Goal: Information Seeking & Learning: Learn about a topic

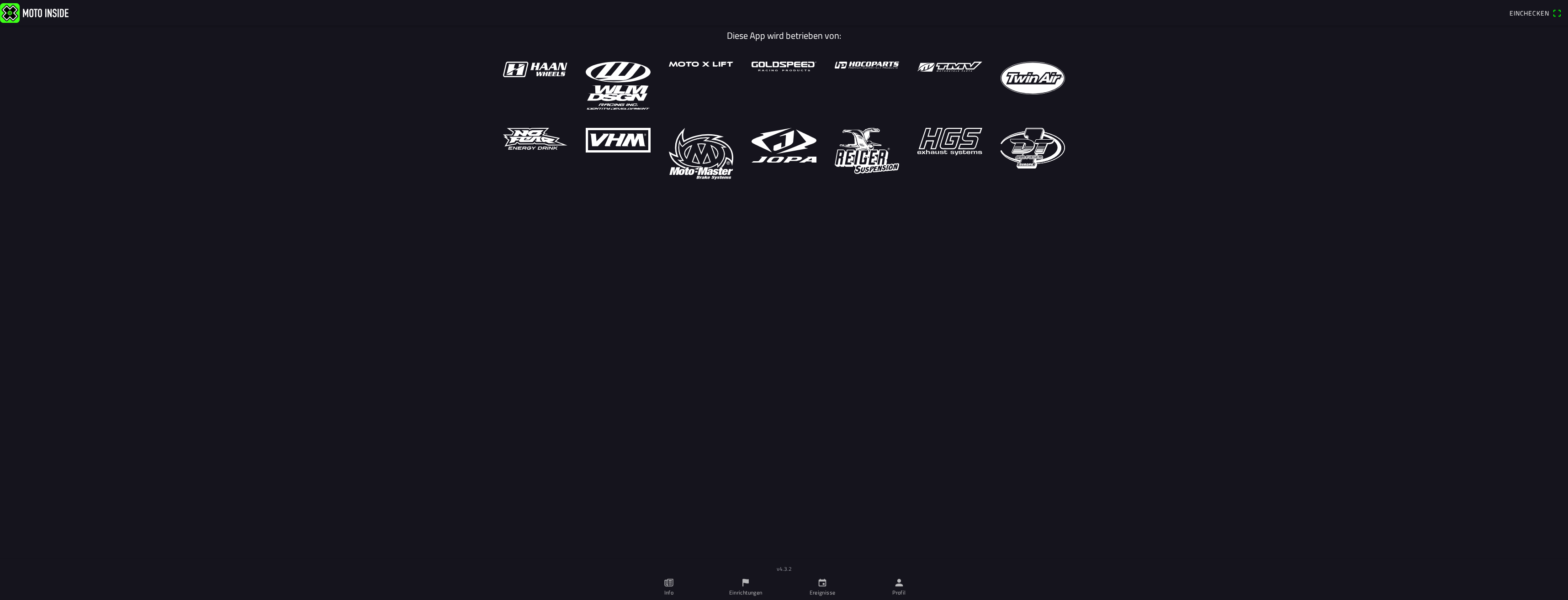
click at [0, 0] on slot "Ereignisse" at bounding box center [0, 0] width 0 height 0
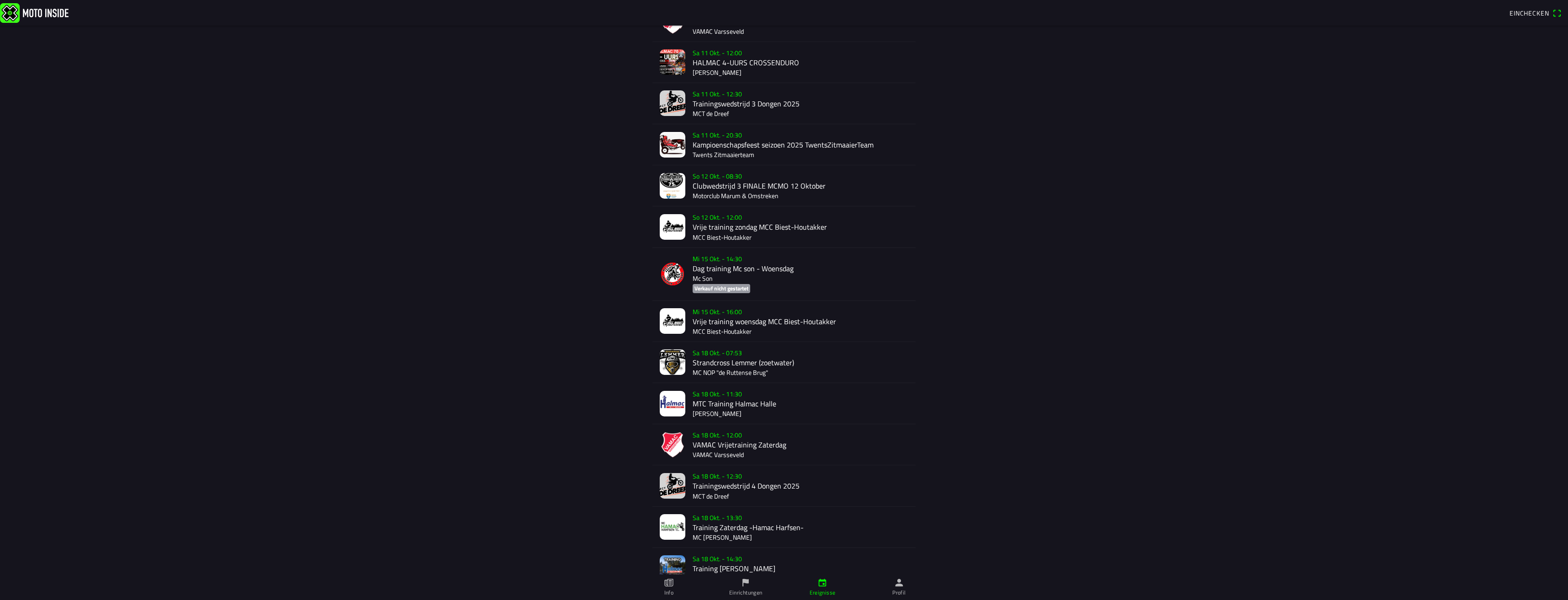
scroll to position [196, 0]
click at [723, 363] on div "Sa 18 Okt. - 07:53 Strandcross [PERSON_NAME] (zoetwater) MC NOP "de Ruttense Br…" at bounding box center [800, 362] width 215 height 41
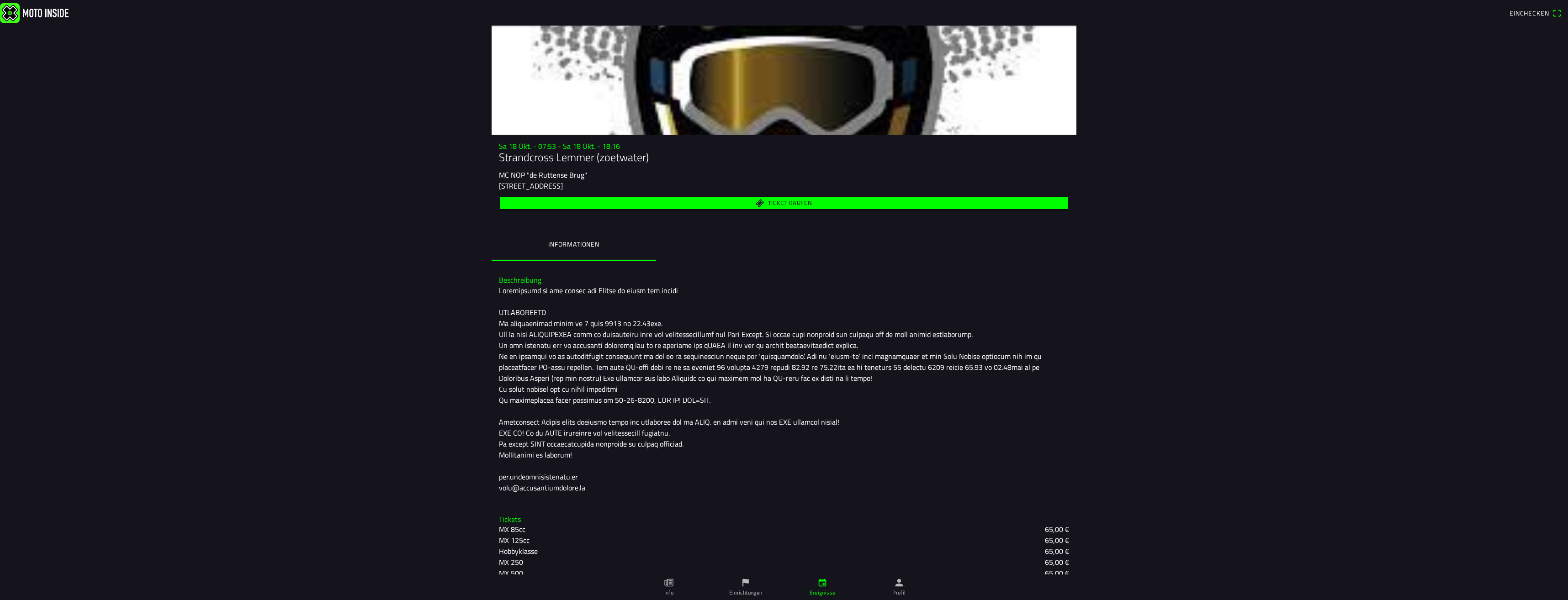
scroll to position [82, 0]
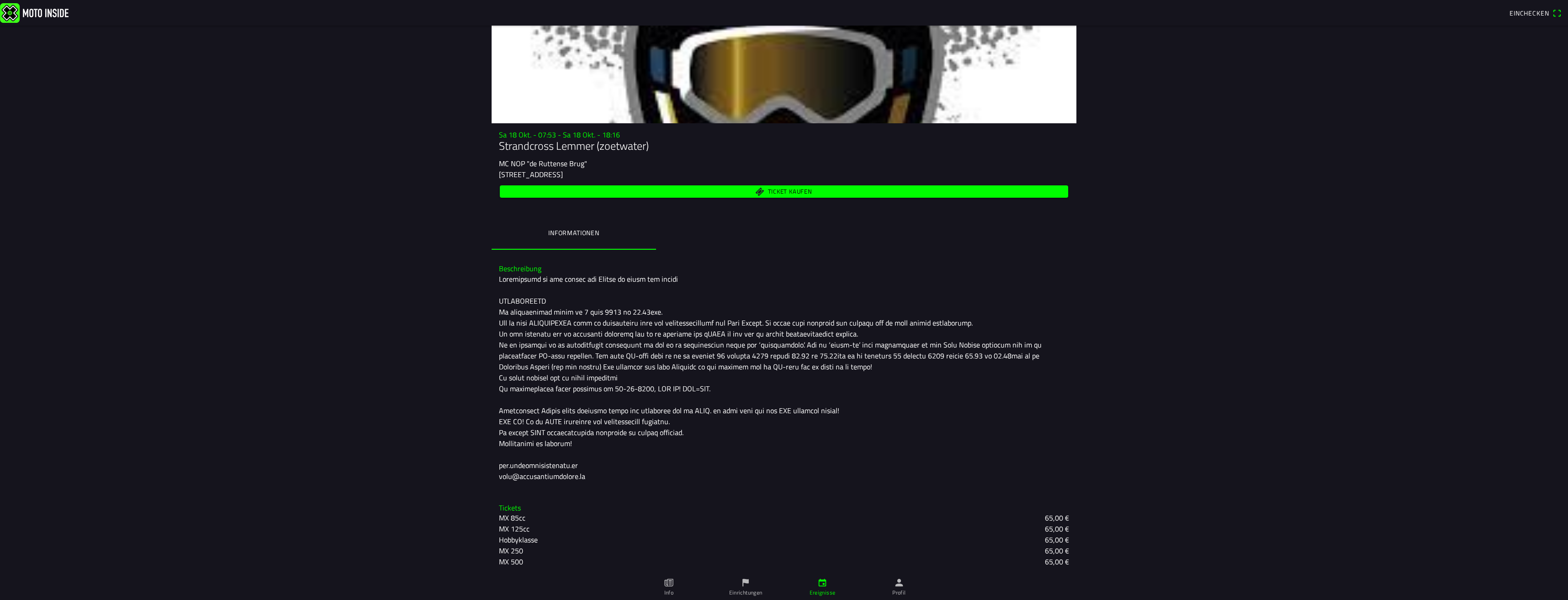
drag, startPoint x: 496, startPoint y: 301, endPoint x: 576, endPoint y: 366, distance: 103.1
click at [576, 366] on div at bounding box center [783, 377] width 570 height 208
drag, startPoint x: 495, startPoint y: 275, endPoint x: 520, endPoint y: 288, distance: 28.2
click at [520, 288] on div "Beschreibung" at bounding box center [783, 372] width 585 height 231
drag, startPoint x: 561, startPoint y: 296, endPoint x: 580, endPoint y: 367, distance: 73.5
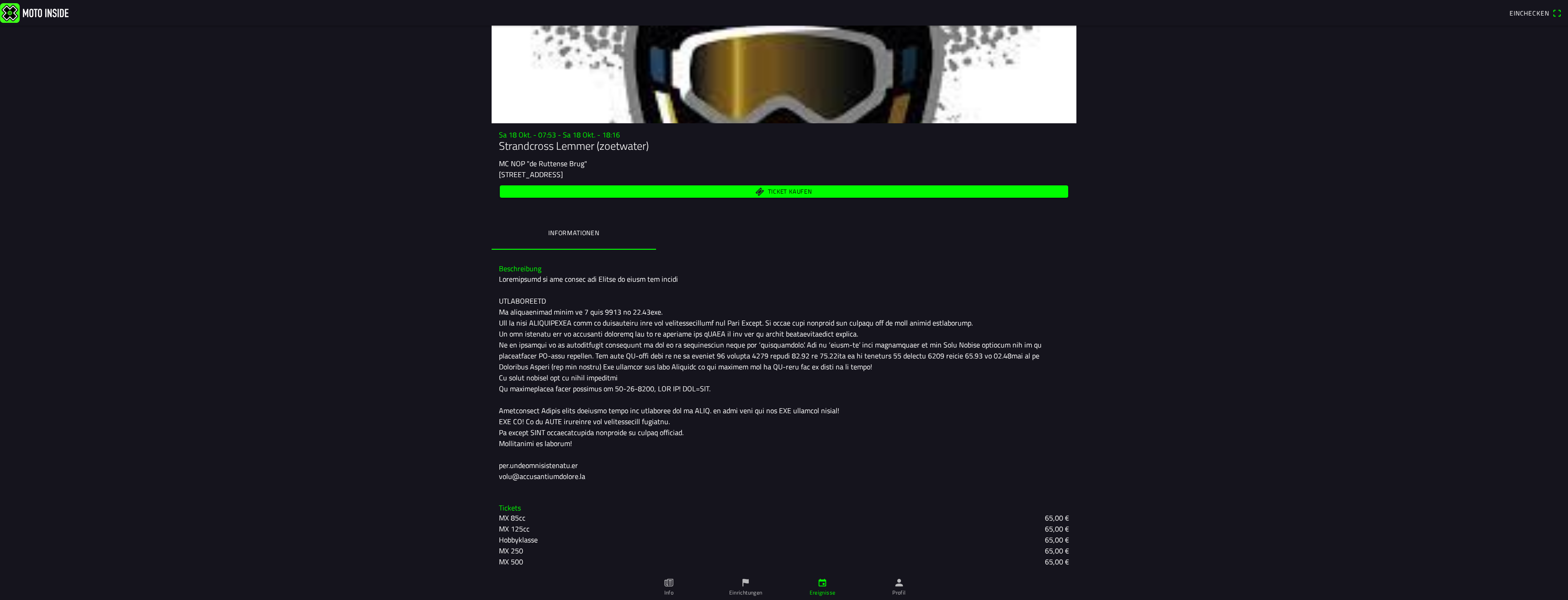
click at [580, 367] on div at bounding box center [783, 377] width 570 height 208
drag, startPoint x: 582, startPoint y: 358, endPoint x: 599, endPoint y: 329, distance: 33.6
click at [599, 329] on div at bounding box center [783, 377] width 570 height 208
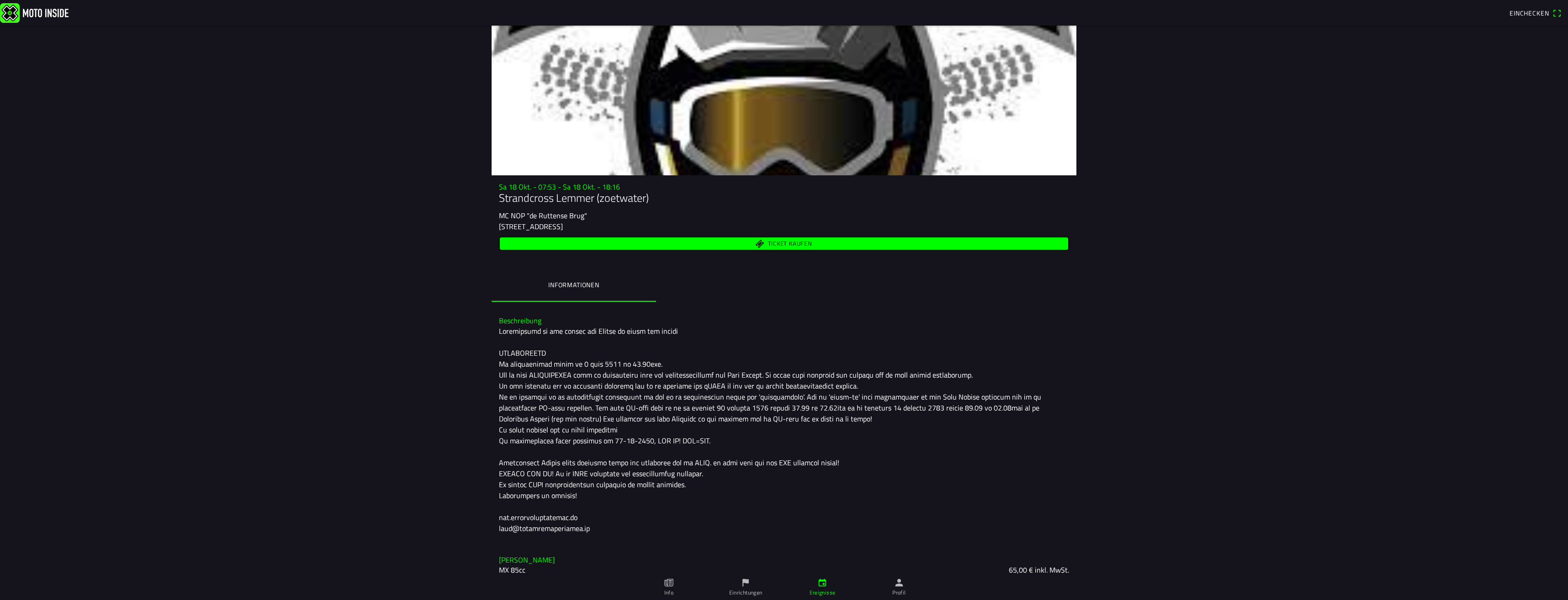
scroll to position [46, 0]
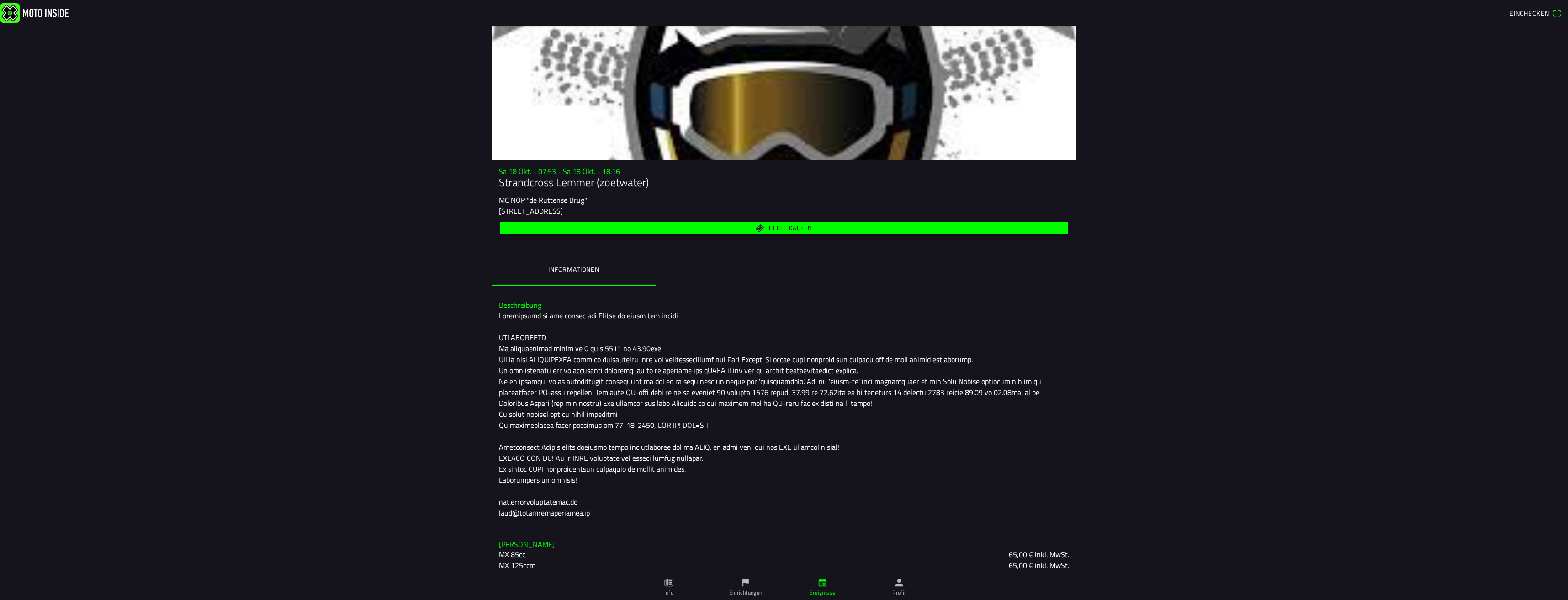
drag, startPoint x: 1567, startPoint y: 0, endPoint x: 1307, endPoint y: 150, distance: 300.2
click at [1307, 150] on main "Sa 18 Okt. - 07:53 - Sa 18 Okt. - 18:16 Strandcross [PERSON_NAME] (zoetwater) M…" at bounding box center [784, 312] width 1568 height 574
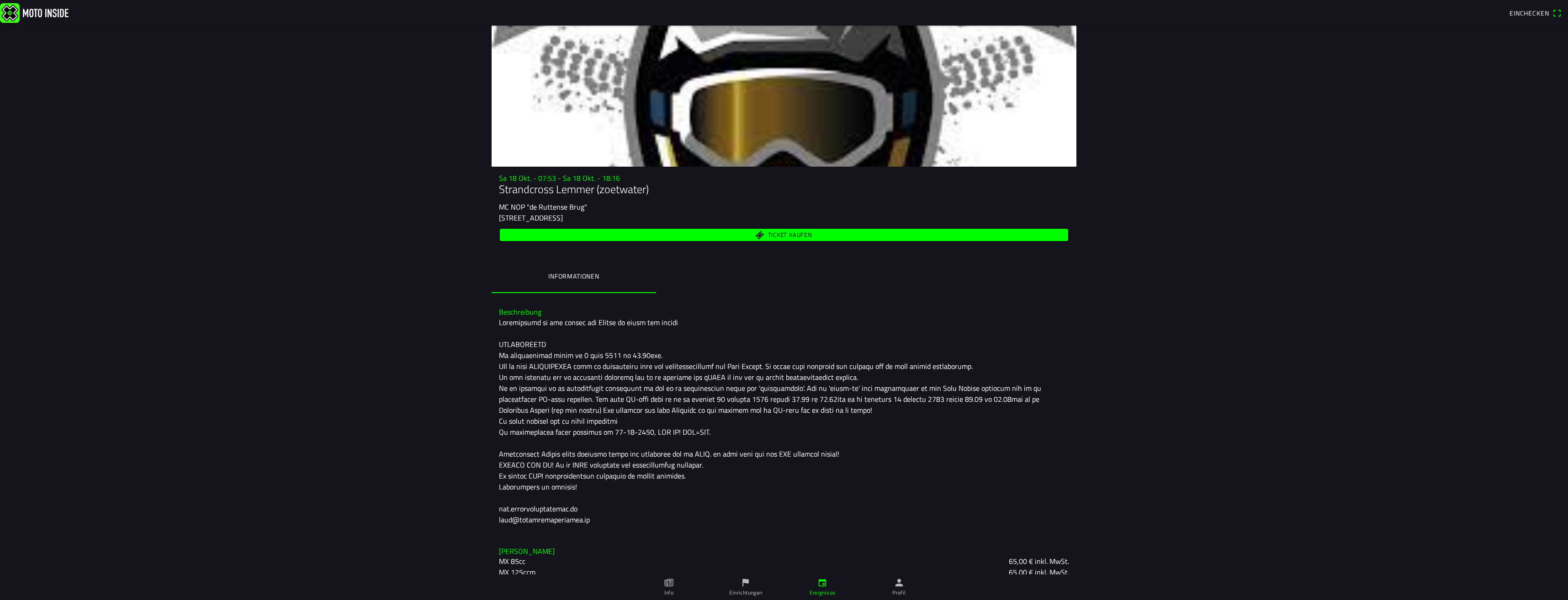
scroll to position [82, 0]
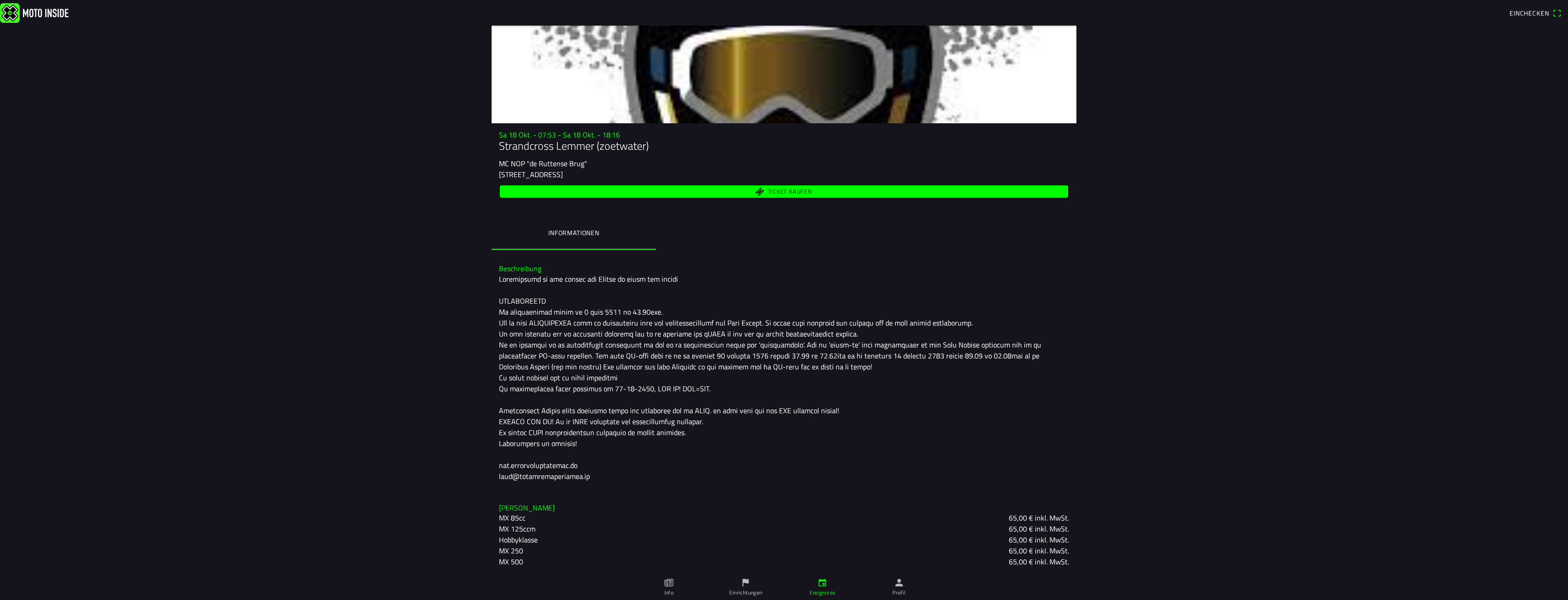
drag, startPoint x: 585, startPoint y: 318, endPoint x: 721, endPoint y: 378, distance: 148.6
click at [721, 378] on div at bounding box center [783, 377] width 570 height 208
drag, startPoint x: 713, startPoint y: 366, endPoint x: 658, endPoint y: 357, distance: 55.7
click at [658, 358] on div at bounding box center [783, 377] width 570 height 208
drag, startPoint x: 498, startPoint y: 273, endPoint x: 538, endPoint y: 319, distance: 61.0
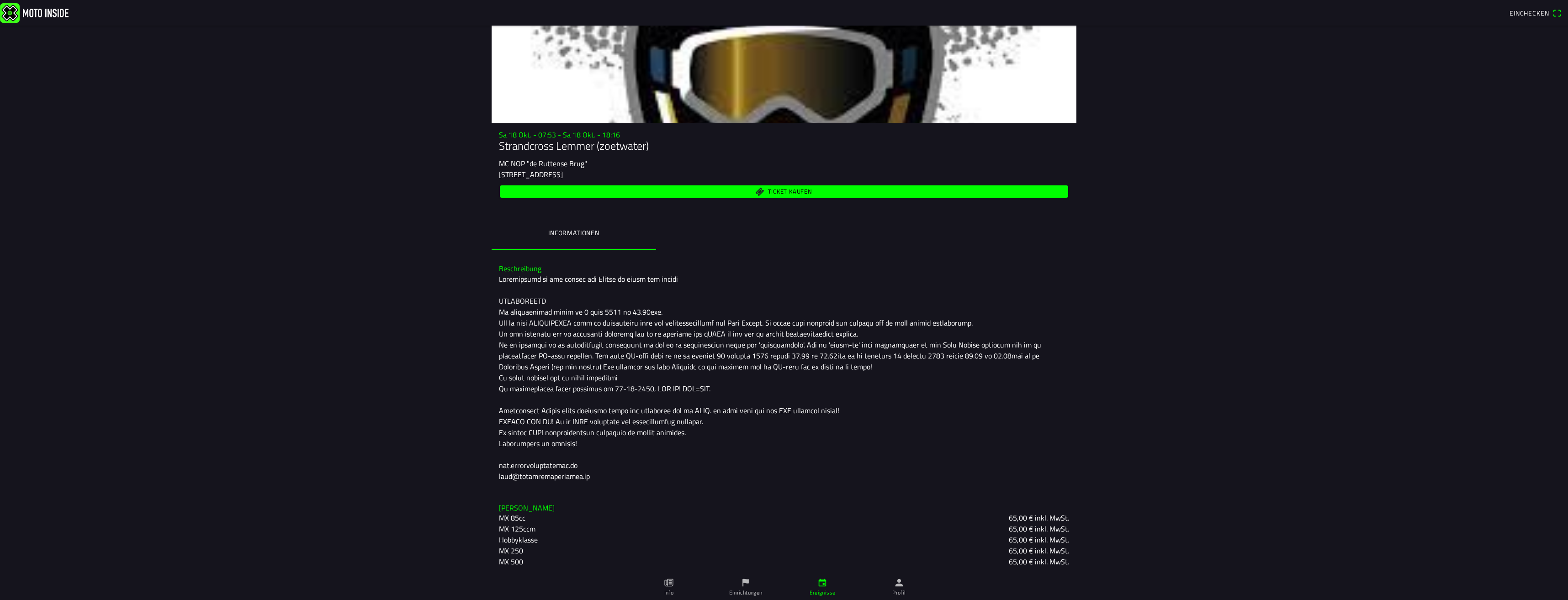
click at [538, 319] on div at bounding box center [783, 377] width 570 height 208
click at [520, 313] on div at bounding box center [783, 377] width 570 height 208
click at [520, 315] on div at bounding box center [783, 377] width 570 height 208
drag, startPoint x: 523, startPoint y: 315, endPoint x: 631, endPoint y: 341, distance: 111.1
click at [630, 342] on div at bounding box center [783, 377] width 570 height 208
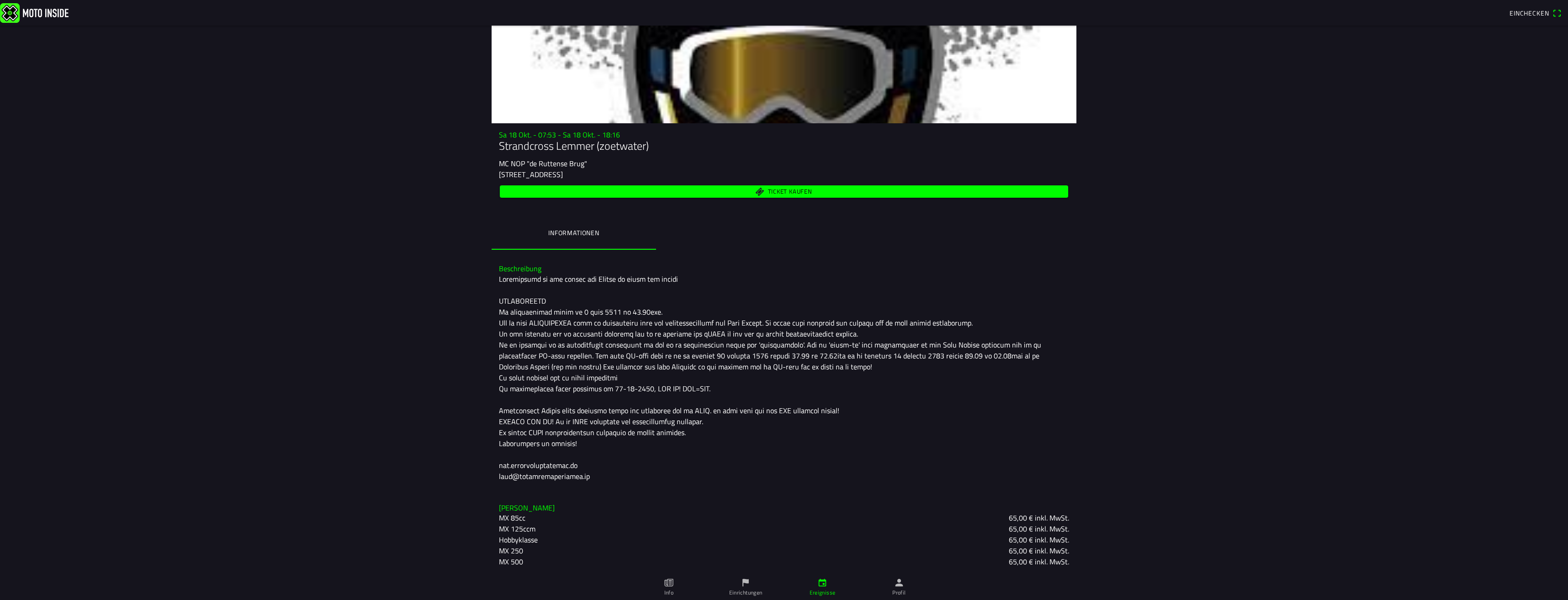
drag, startPoint x: 631, startPoint y: 341, endPoint x: 591, endPoint y: 346, distance: 40.3
click at [591, 346] on div at bounding box center [783, 377] width 570 height 208
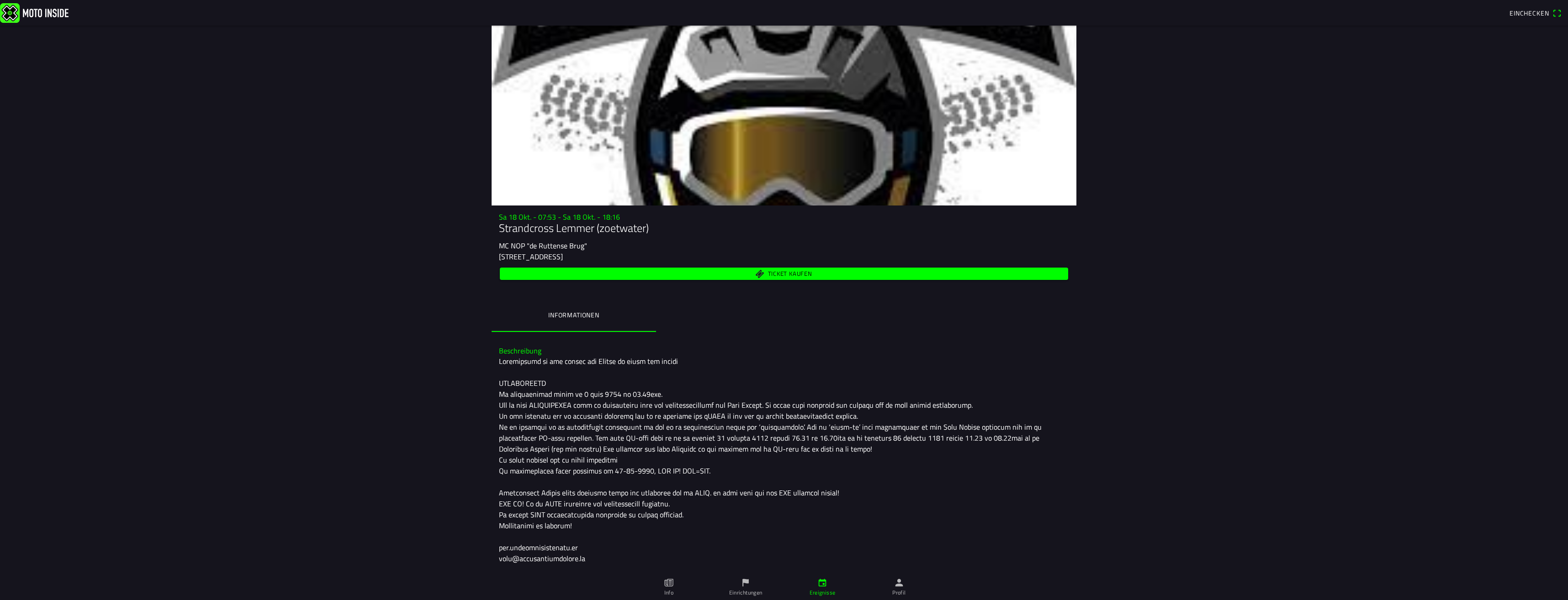
drag, startPoint x: 1561, startPoint y: 0, endPoint x: 1361, endPoint y: 142, distance: 245.3
click at [1361, 142] on main "Sa 18 Okt. - 07:53 - Sa 18 Okt. - 18:16 Strandcross Lemmer (zoetwater) MC NOP "…" at bounding box center [784, 312] width 1568 height 574
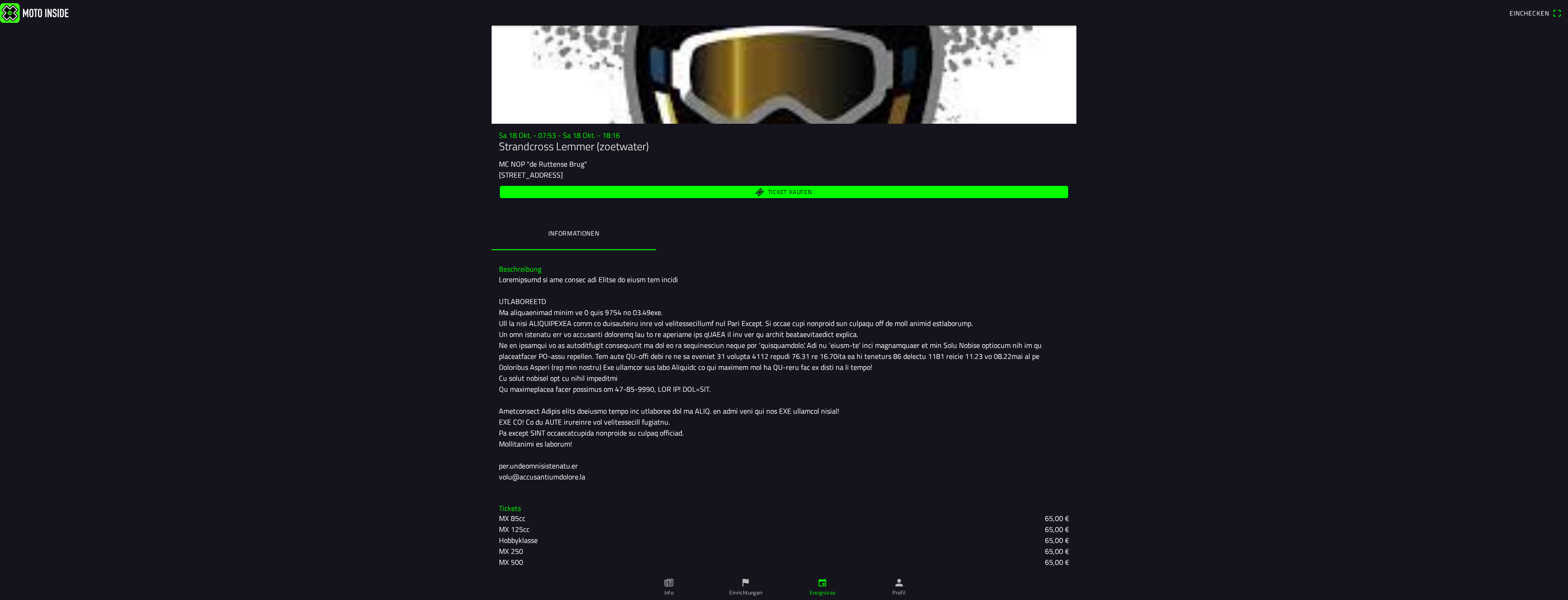
scroll to position [82, 0]
drag, startPoint x: 491, startPoint y: 277, endPoint x: 558, endPoint y: 309, distance: 74.2
click at [560, 311] on div "Beschreibung" at bounding box center [783, 372] width 585 height 231
drag, startPoint x: 555, startPoint y: 422, endPoint x: 517, endPoint y: 326, distance: 103.2
click at [516, 327] on div at bounding box center [783, 377] width 570 height 208
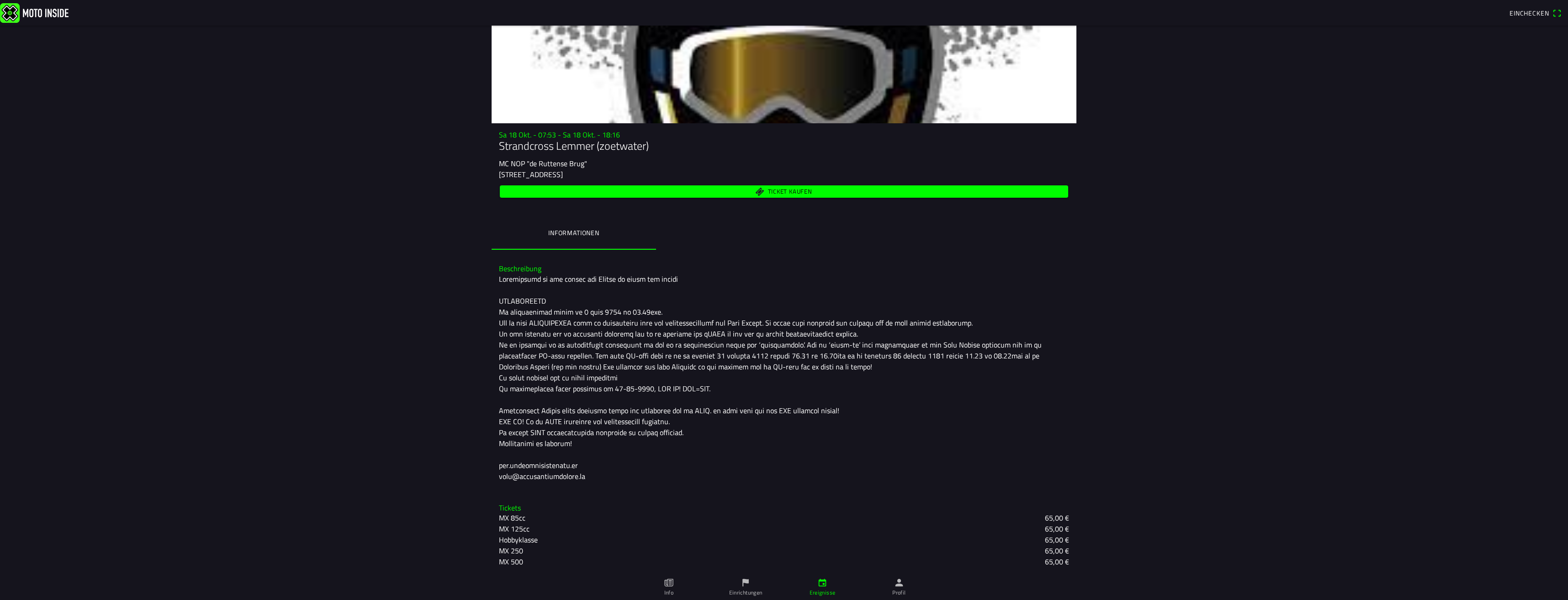
click at [519, 326] on div at bounding box center [783, 377] width 570 height 208
click at [520, 328] on div at bounding box center [783, 377] width 570 height 208
click at [523, 334] on div at bounding box center [783, 377] width 570 height 208
drag, startPoint x: 631, startPoint y: 354, endPoint x: 607, endPoint y: 388, distance: 41.6
click at [607, 388] on div at bounding box center [783, 377] width 570 height 208
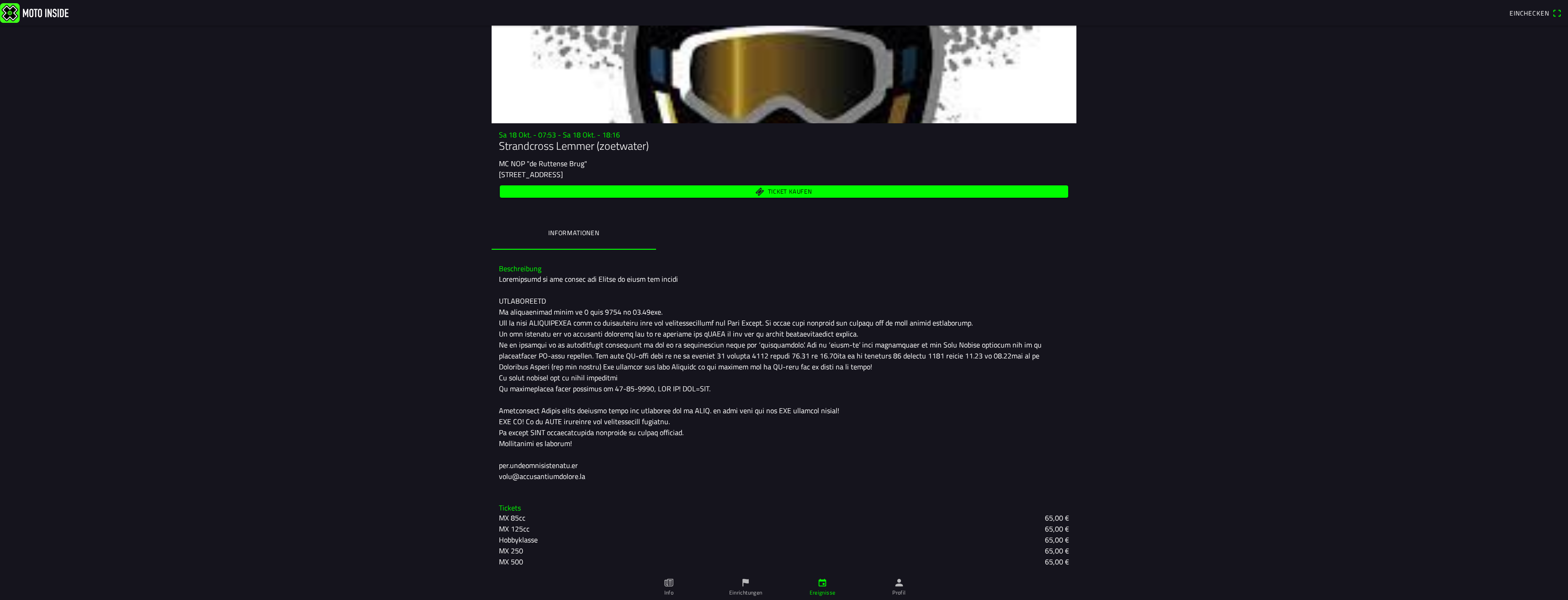
drag, startPoint x: 598, startPoint y: 346, endPoint x: 596, endPoint y: 325, distance: 21.1
click at [596, 333] on div at bounding box center [783, 377] width 570 height 208
click at [595, 323] on div at bounding box center [783, 377] width 570 height 208
click at [596, 326] on div at bounding box center [783, 377] width 570 height 208
drag, startPoint x: 558, startPoint y: 334, endPoint x: 587, endPoint y: 393, distance: 65.7
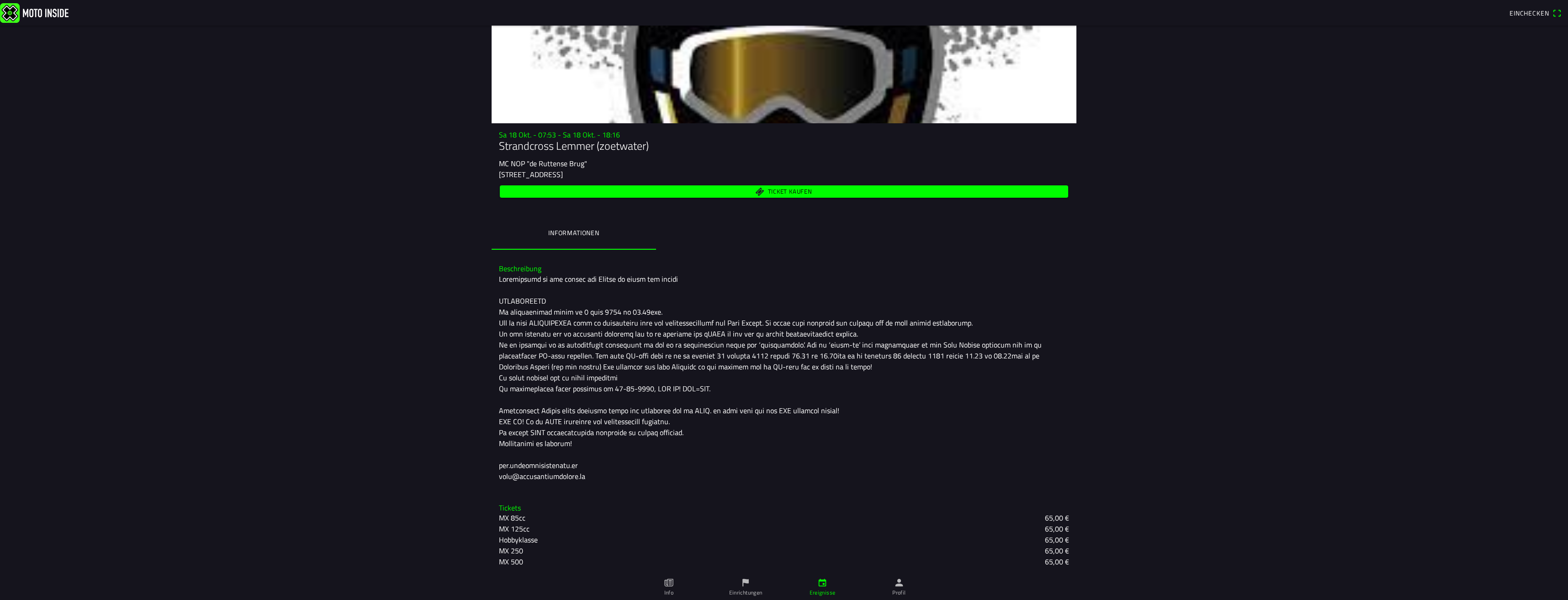
click at [586, 393] on div at bounding box center [783, 377] width 570 height 208
